Goal: Transaction & Acquisition: Purchase product/service

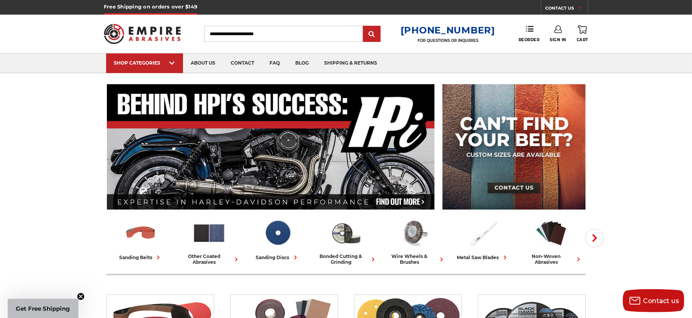
type input "**********"
click at [557, 33] on link "Sign In" at bounding box center [558, 33] width 17 height 17
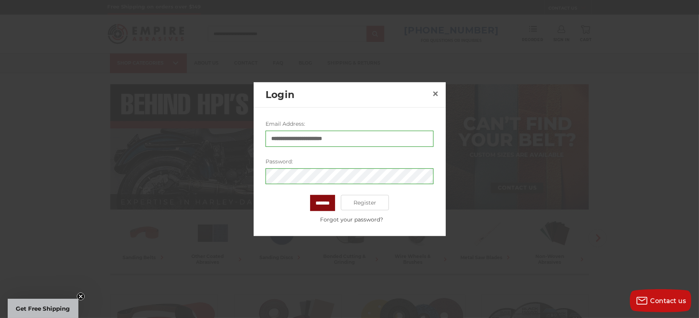
click at [325, 204] on input "*******" at bounding box center [322, 203] width 25 height 16
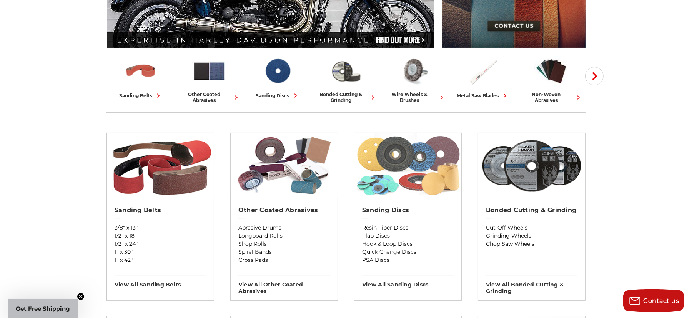
scroll to position [144, 0]
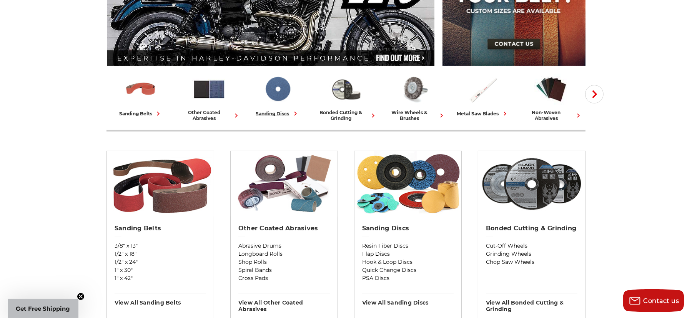
click at [281, 92] on img at bounding box center [278, 89] width 34 height 33
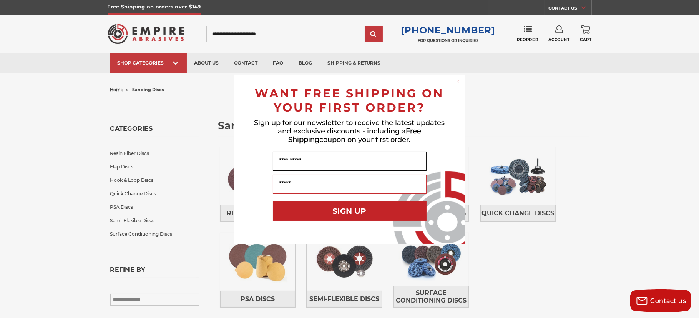
click at [388, 164] on input "Name" at bounding box center [350, 161] width 154 height 19
type input "*****"
type input "**********"
click at [371, 208] on button "SIGN UP" at bounding box center [350, 210] width 154 height 19
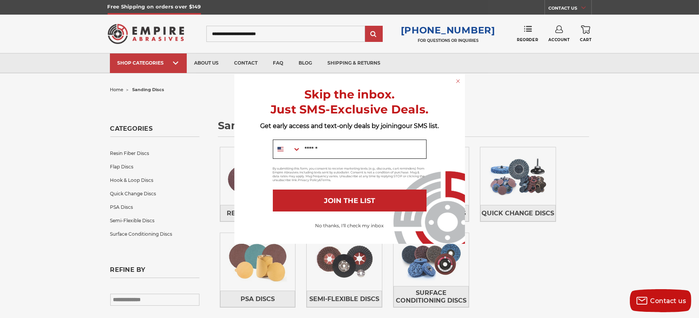
click at [342, 149] on input "Mobile" at bounding box center [363, 149] width 125 height 18
type input "**********"
click at [373, 198] on button "JOIN THE LIST" at bounding box center [350, 201] width 154 height 22
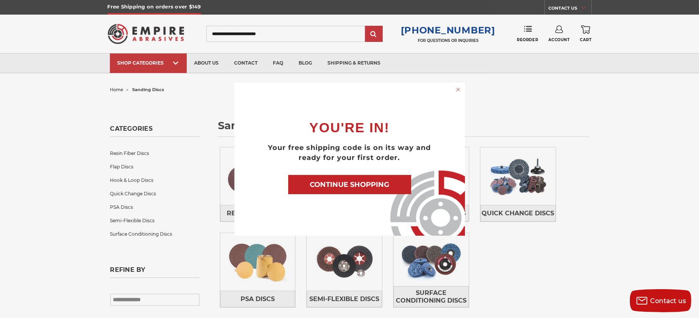
click at [373, 181] on button "CONTINUE SHOPPING" at bounding box center [349, 184] width 123 height 19
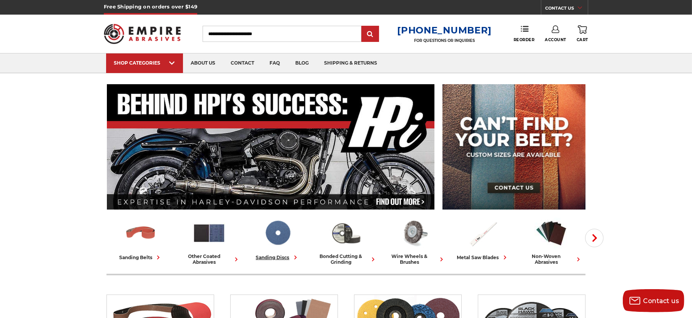
click at [285, 240] on img at bounding box center [278, 232] width 34 height 33
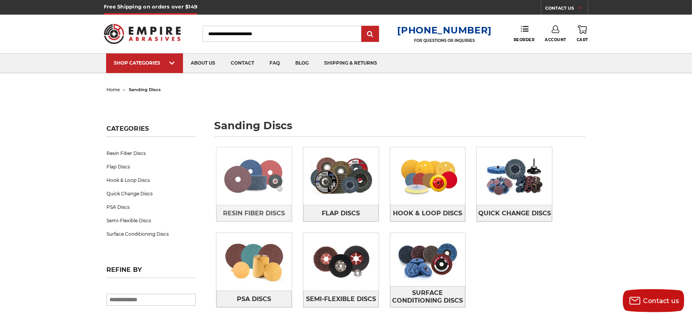
click at [265, 183] on img at bounding box center [253, 176] width 75 height 53
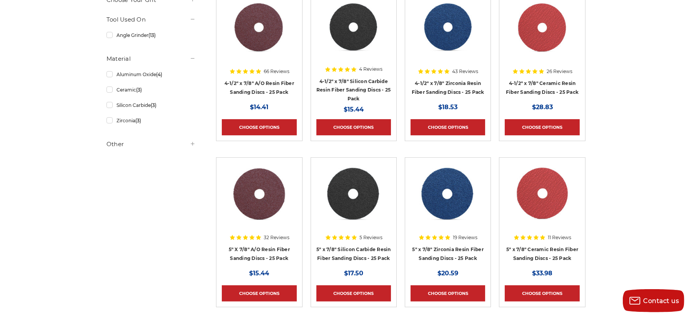
scroll to position [240, 0]
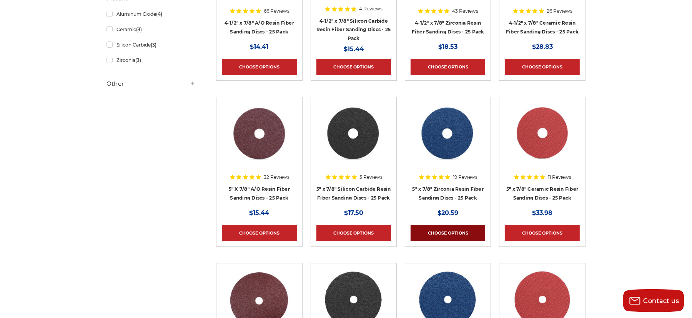
click at [441, 231] on link "Choose Options" at bounding box center [448, 233] width 75 height 16
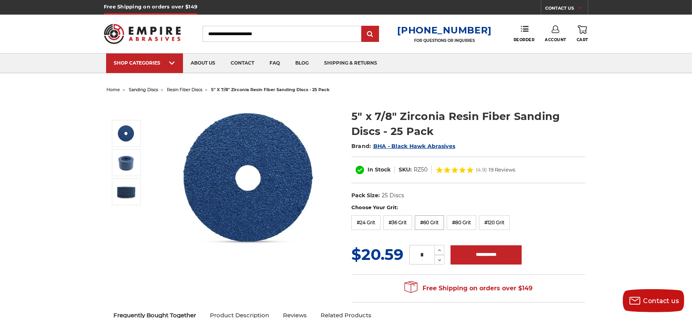
click at [431, 221] on label "#60 Grit" at bounding box center [429, 222] width 29 height 15
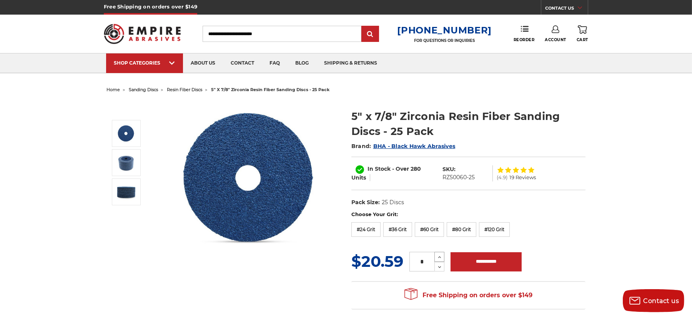
click at [440, 255] on icon at bounding box center [440, 257] width 6 height 7
click at [440, 254] on icon at bounding box center [440, 257] width 6 height 7
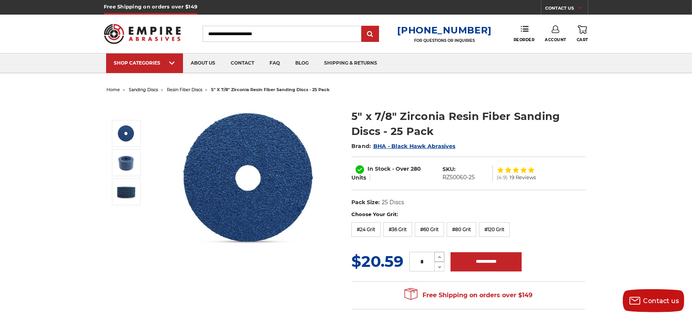
click at [440, 254] on icon at bounding box center [440, 257] width 6 height 7
click at [440, 255] on icon at bounding box center [440, 257] width 6 height 7
click at [440, 266] on icon at bounding box center [440, 267] width 6 height 7
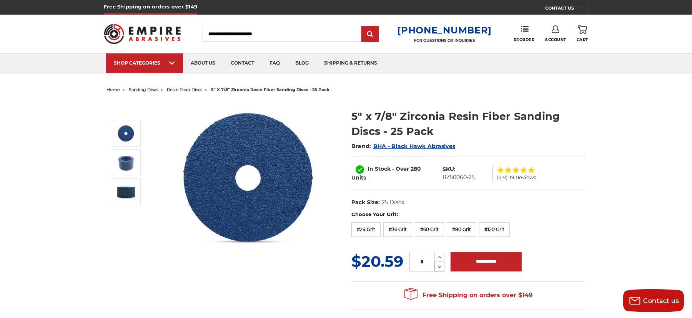
click at [440, 266] on icon at bounding box center [440, 267] width 6 height 7
type input "*"
click at [477, 260] on input "**********" at bounding box center [486, 261] width 71 height 19
type input "**********"
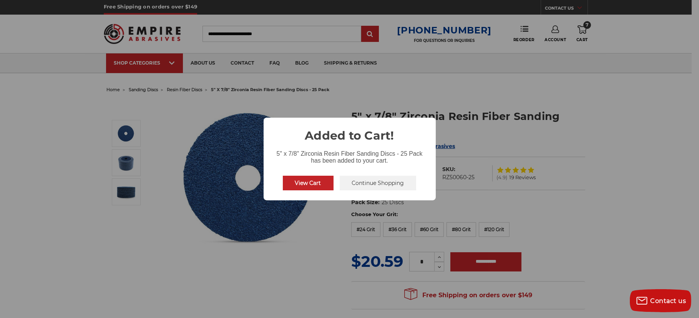
click at [348, 184] on button "Continue Shopping" at bounding box center [378, 183] width 77 height 15
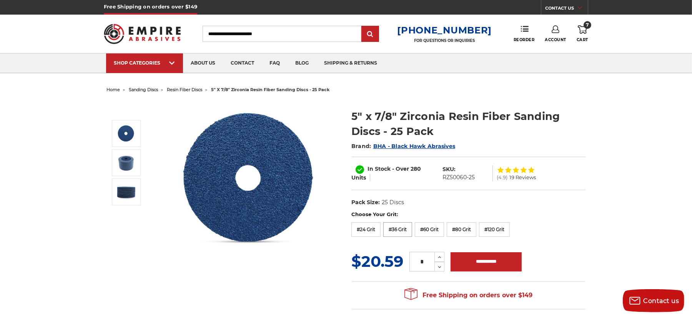
click at [396, 227] on label "#36 Grit" at bounding box center [397, 229] width 29 height 15
click at [439, 258] on icon at bounding box center [440, 257] width 6 height 7
click at [438, 265] on icon at bounding box center [440, 267] width 6 height 7
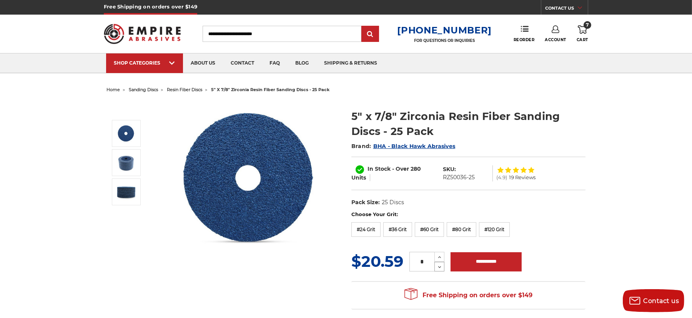
click at [439, 265] on icon at bounding box center [440, 267] width 6 height 7
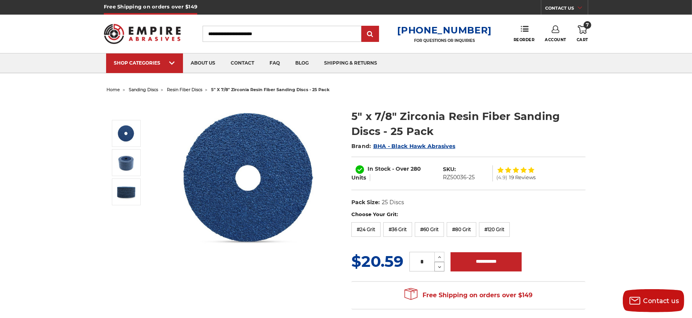
type input "*"
click at [480, 266] on input "**********" at bounding box center [486, 261] width 71 height 19
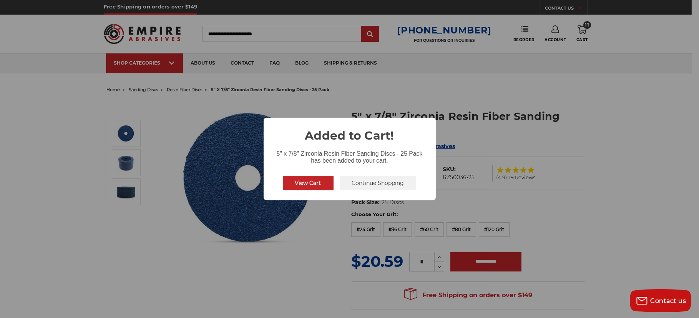
click at [367, 183] on button "Continue Shopping" at bounding box center [378, 183] width 77 height 15
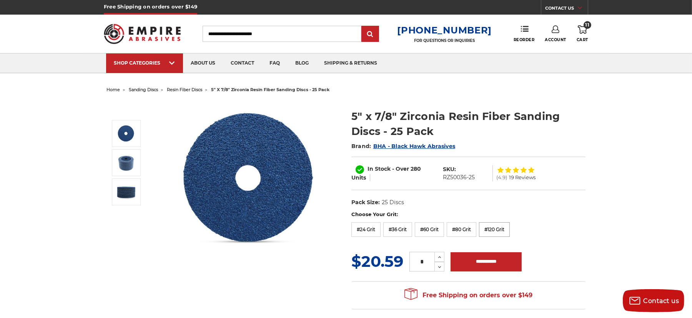
click at [494, 230] on label "#120 Grit" at bounding box center [494, 229] width 31 height 15
click at [471, 264] on input "**********" at bounding box center [486, 261] width 71 height 19
type input "**********"
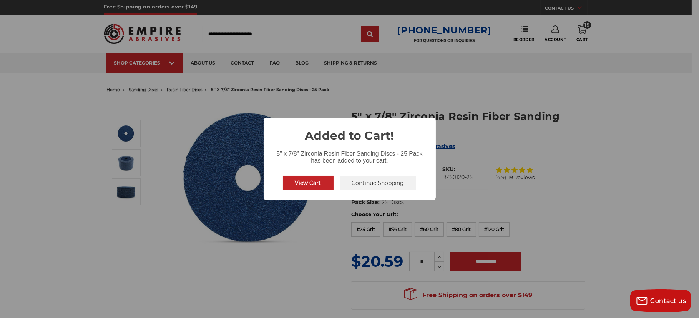
click at [318, 184] on button "View Cart" at bounding box center [308, 183] width 51 height 15
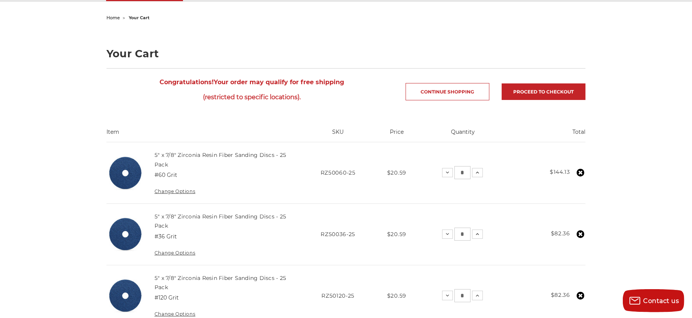
scroll to position [96, 0]
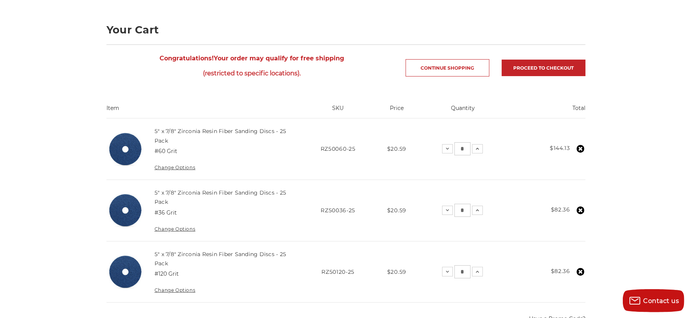
click at [579, 208] on icon at bounding box center [581, 210] width 8 height 8
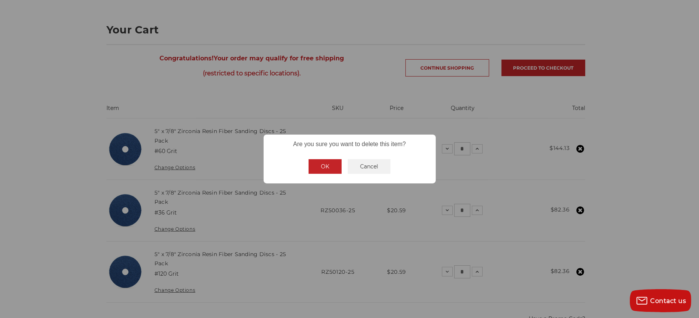
click at [321, 165] on button "OK" at bounding box center [325, 166] width 33 height 15
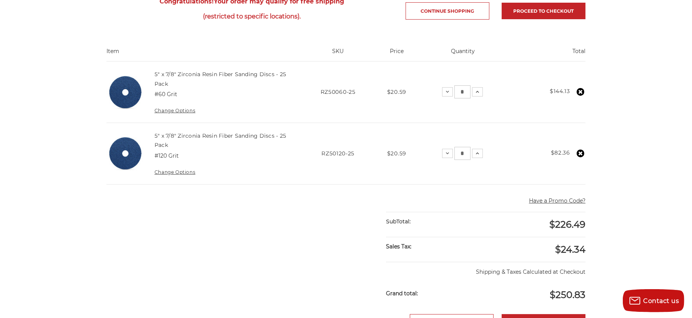
scroll to position [144, 0]
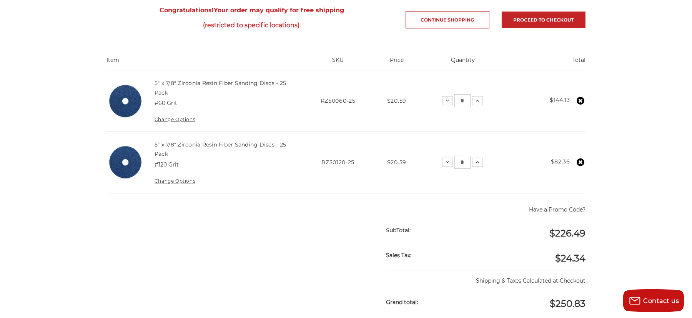
click at [581, 160] on icon at bounding box center [581, 162] width 8 height 8
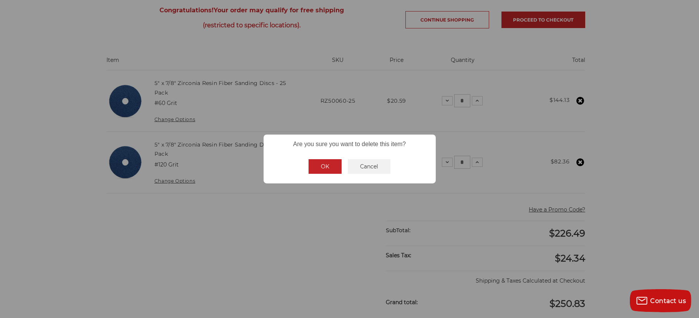
click at [335, 162] on button "OK" at bounding box center [325, 166] width 33 height 15
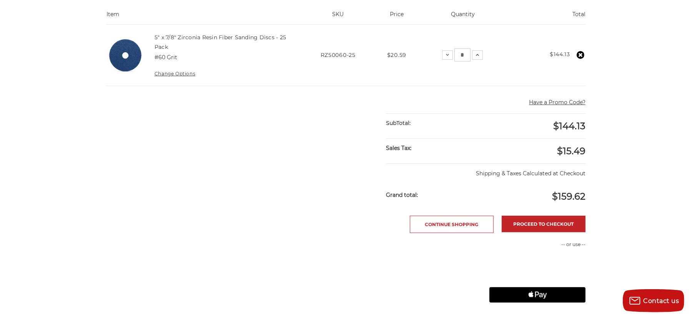
scroll to position [192, 0]
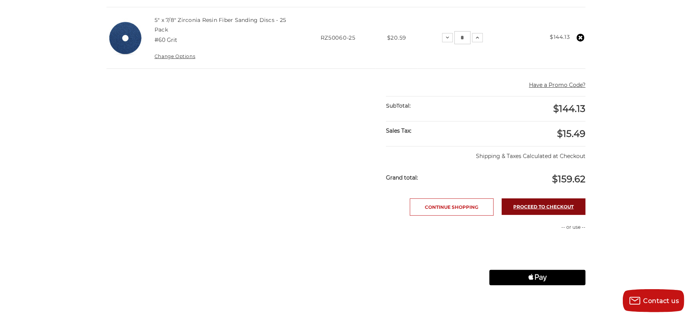
click at [552, 205] on link "Proceed to checkout" at bounding box center [544, 206] width 84 height 17
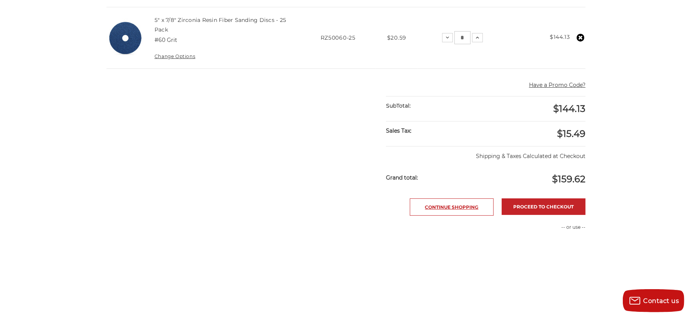
click at [423, 205] on link "Continue Shopping" at bounding box center [452, 206] width 84 height 17
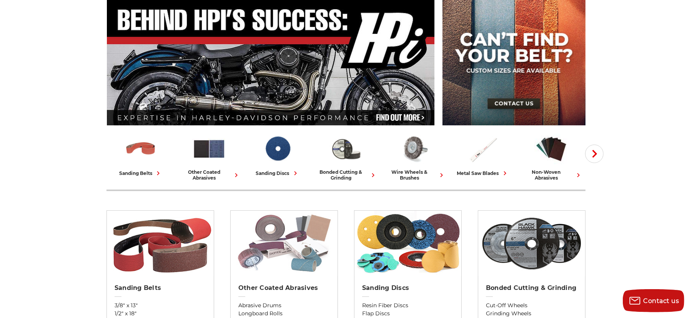
scroll to position [48, 0]
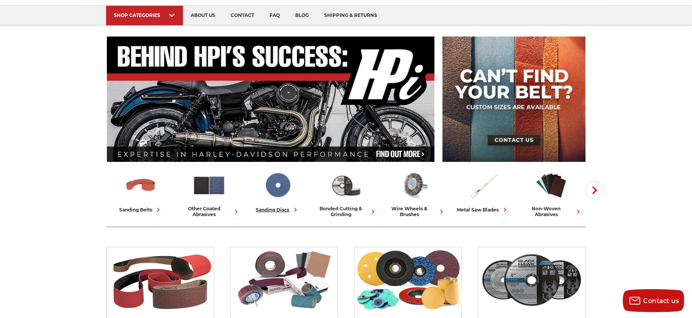
drag, startPoint x: 280, startPoint y: 193, endPoint x: 283, endPoint y: 193, distance: 3.9
click at [283, 193] on img at bounding box center [278, 185] width 34 height 33
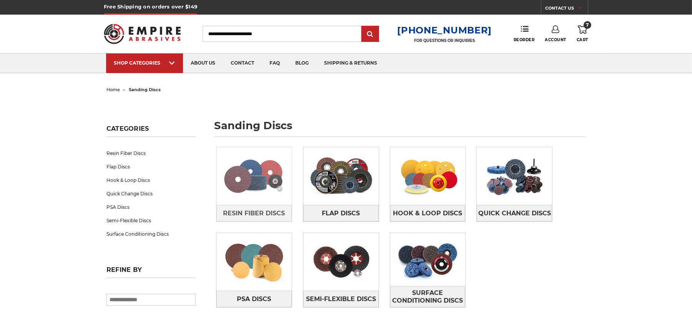
click at [251, 182] on img at bounding box center [253, 176] width 75 height 53
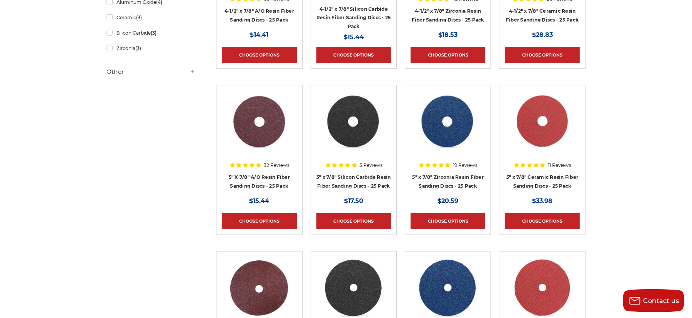
scroll to position [240, 0]
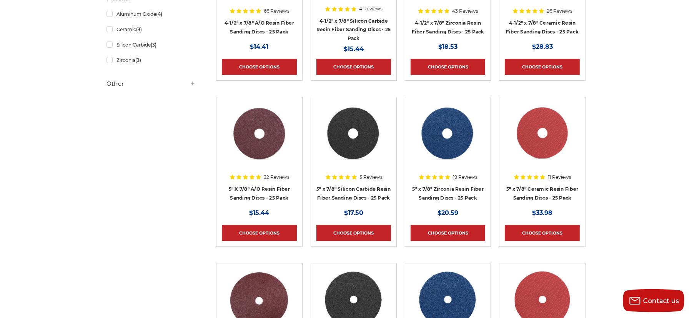
click at [460, 131] on img at bounding box center [448, 134] width 62 height 62
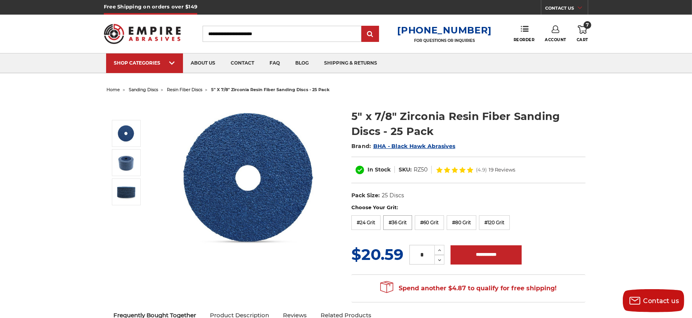
click at [393, 219] on label "#36 Grit" at bounding box center [397, 222] width 29 height 15
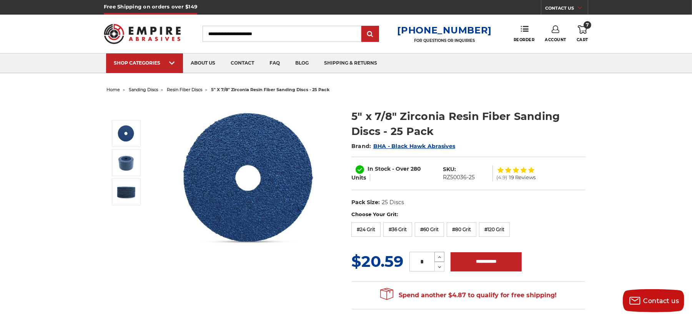
click at [441, 257] on icon at bounding box center [440, 257] width 6 height 7
click at [442, 256] on icon at bounding box center [440, 257] width 6 height 7
type input "*"
click at [465, 266] on input "**********" at bounding box center [486, 261] width 71 height 19
type input "**********"
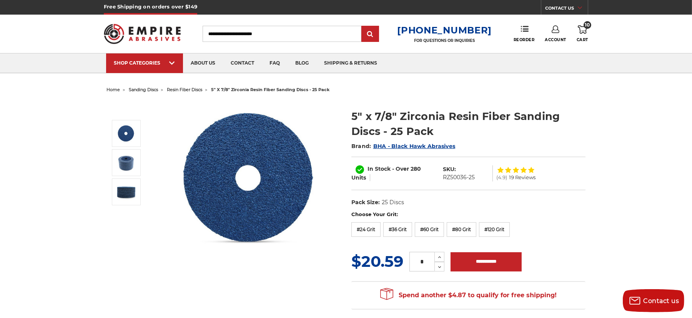
click at [584, 30] on icon at bounding box center [582, 29] width 9 height 8
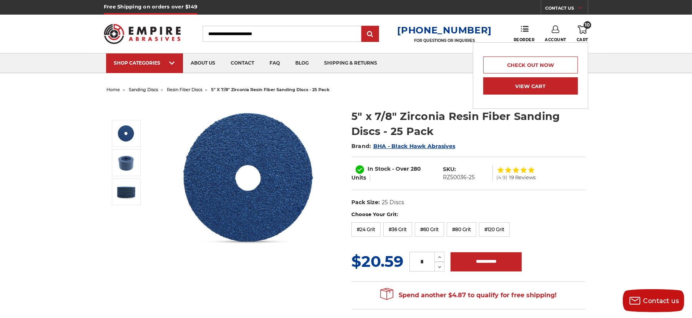
click at [517, 83] on link "View Cart" at bounding box center [530, 85] width 95 height 17
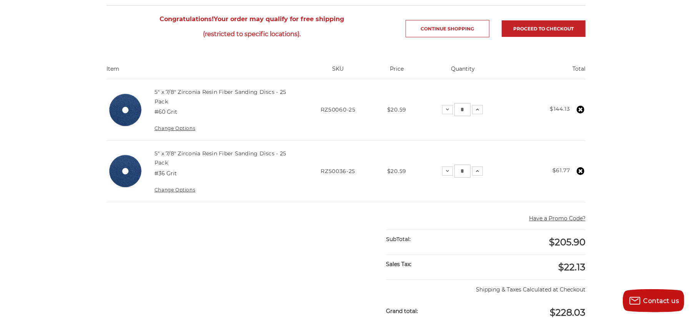
scroll to position [96, 0]
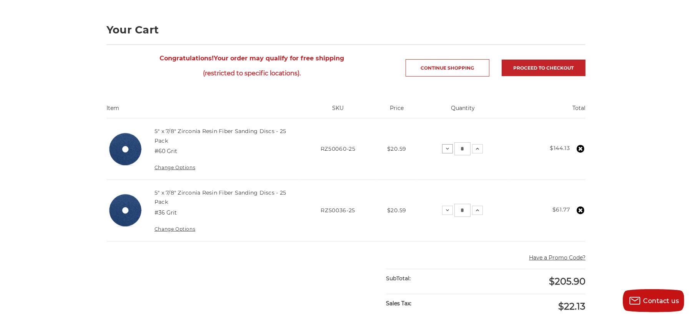
click at [448, 148] on use at bounding box center [447, 149] width 3 height 2
click at [446, 150] on icon at bounding box center [446, 149] width 6 height 6
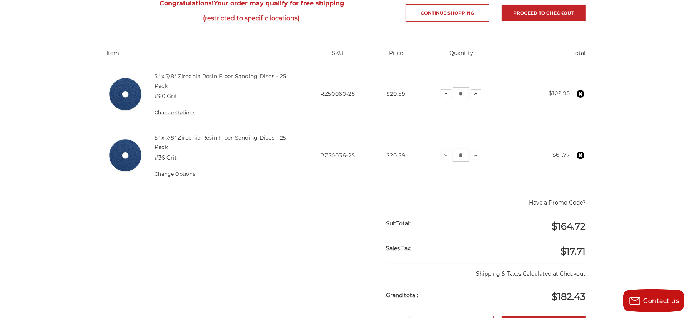
scroll to position [144, 0]
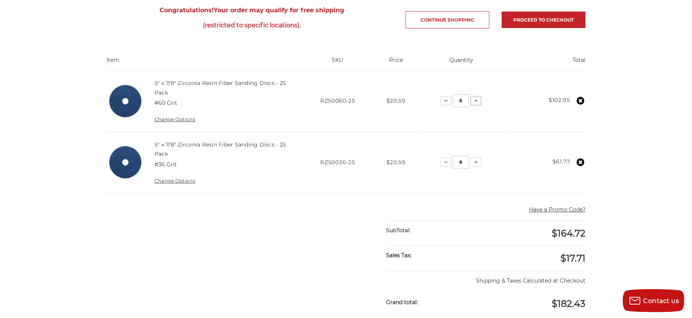
click at [476, 102] on icon at bounding box center [476, 101] width 6 height 6
click at [476, 102] on icon at bounding box center [478, 101] width 6 height 6
click at [447, 101] on icon at bounding box center [446, 101] width 6 height 6
click at [476, 162] on icon at bounding box center [478, 162] width 6 height 6
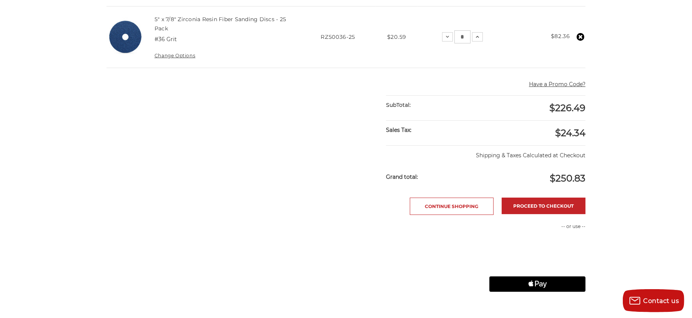
scroll to position [336, 0]
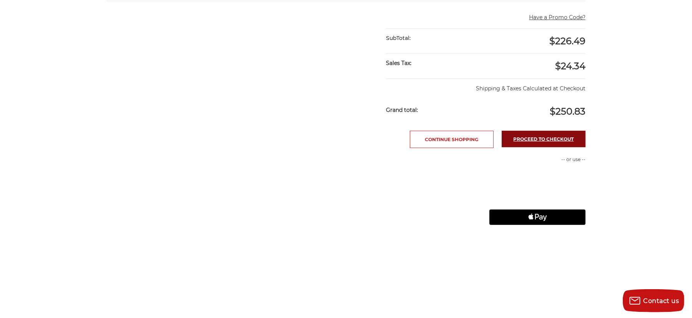
click at [554, 137] on link "Proceed to checkout" at bounding box center [544, 139] width 84 height 17
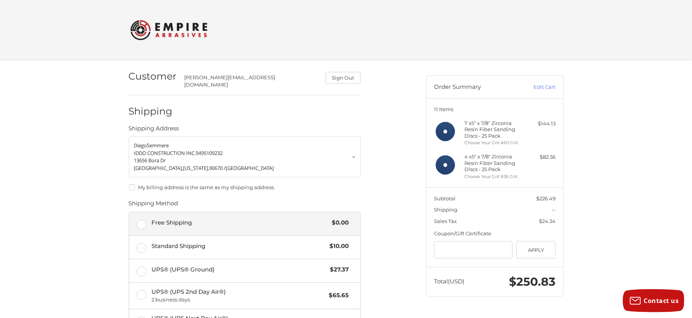
click at [141, 218] on label "Free Shipping $0.00" at bounding box center [244, 223] width 231 height 23
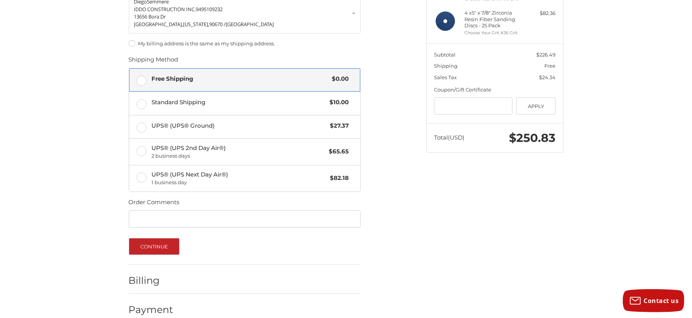
scroll to position [151, 0]
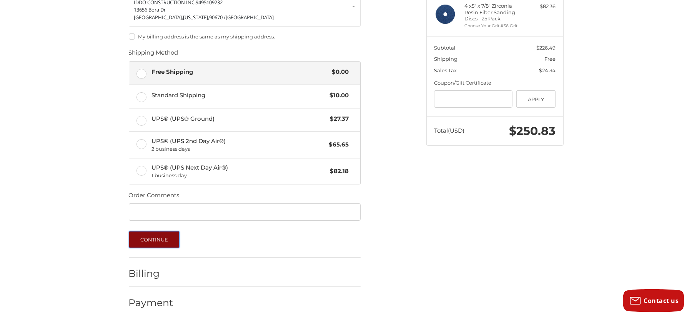
click at [156, 235] on button "Continue" at bounding box center [154, 239] width 51 height 17
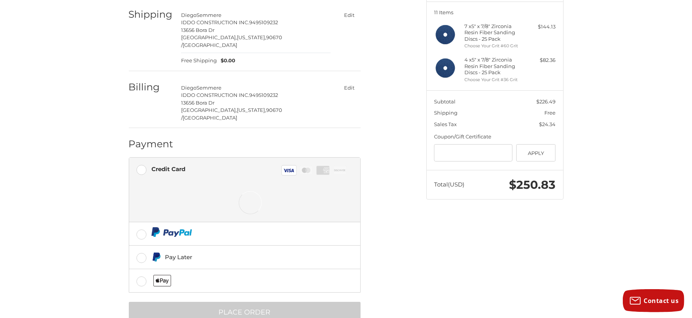
scroll to position [98, 0]
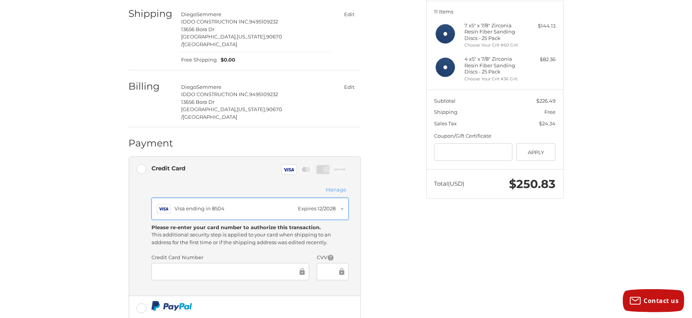
click at [343, 198] on button "Visa Visa ending in 8504 Expires 12/2028" at bounding box center [250, 209] width 197 height 22
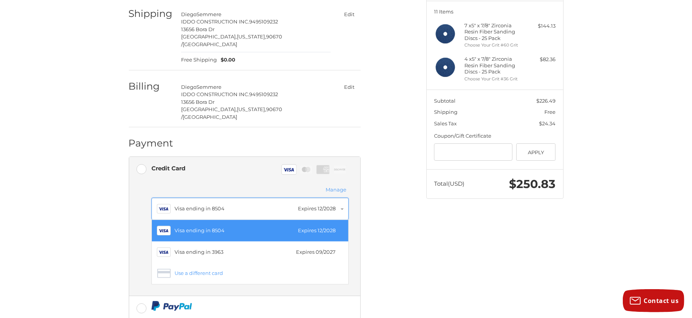
scroll to position [1, 0]
click at [231, 205] on div "Visa ending in 8504" at bounding box center [235, 209] width 120 height 8
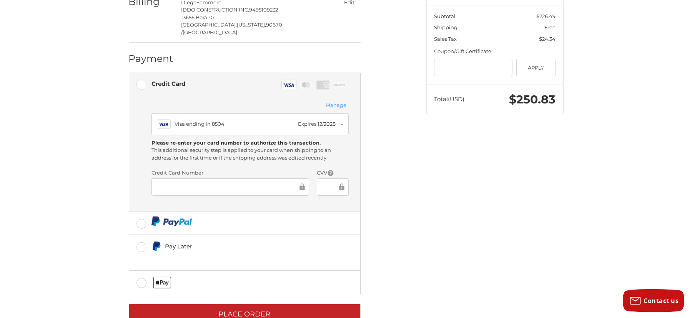
scroll to position [185, 0]
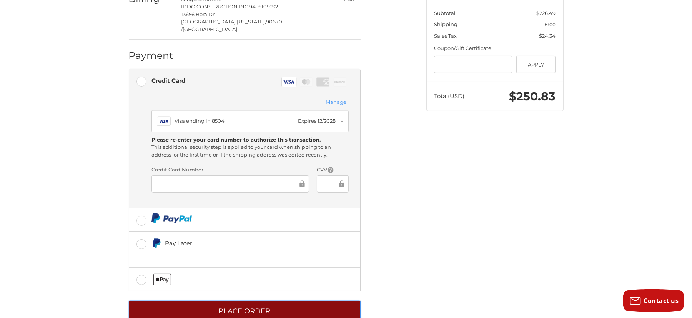
click at [220, 301] on button "Place Order" at bounding box center [245, 311] width 232 height 21
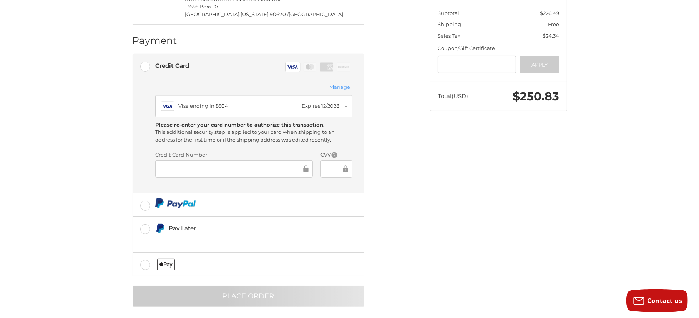
scroll to position [0, 0]
